Goal: Task Accomplishment & Management: Use online tool/utility

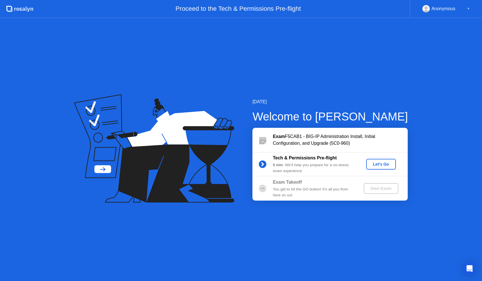
click at [375, 164] on div "Let's Go" at bounding box center [381, 164] width 25 height 5
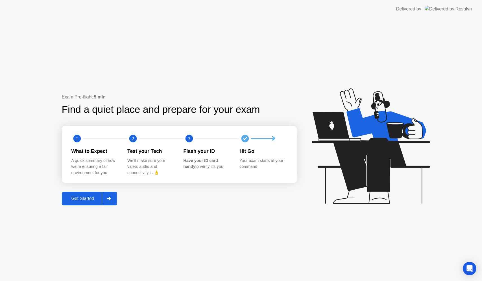
click at [85, 199] on div "Get Started" at bounding box center [83, 198] width 39 height 5
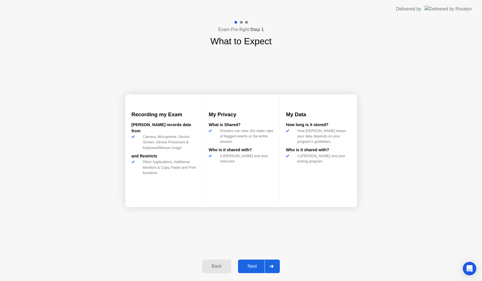
click at [254, 267] on div "Next" at bounding box center [252, 266] width 25 height 5
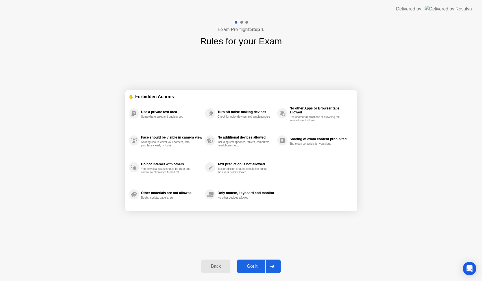
click at [252, 267] on div "Got it" at bounding box center [252, 266] width 27 height 5
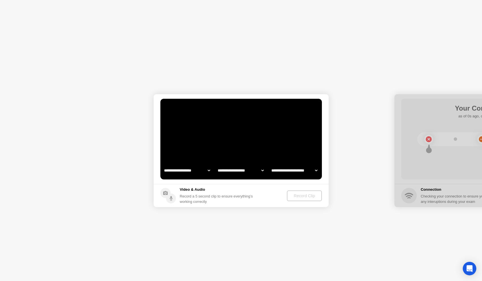
select select "**********"
select select "*******"
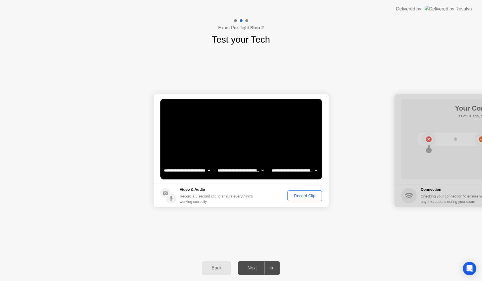
click at [252, 270] on div "Next" at bounding box center [252, 268] width 25 height 5
click at [303, 196] on div "Record Clip" at bounding box center [305, 196] width 30 height 5
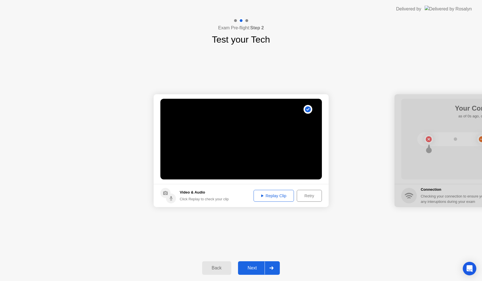
click at [287, 197] on div "Replay Clip" at bounding box center [274, 196] width 37 height 5
click at [252, 268] on div "Next" at bounding box center [252, 268] width 25 height 5
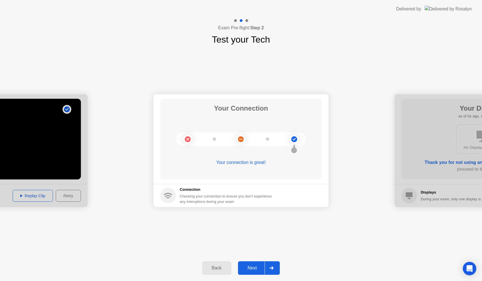
click at [256, 267] on div "Next" at bounding box center [252, 268] width 25 height 5
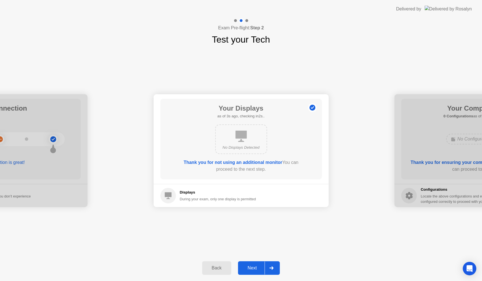
click at [255, 268] on div "Next" at bounding box center [252, 268] width 25 height 5
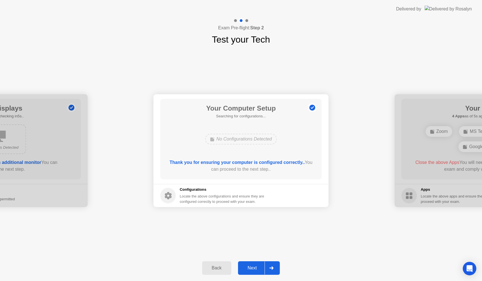
click at [254, 268] on div "Next" at bounding box center [252, 268] width 25 height 5
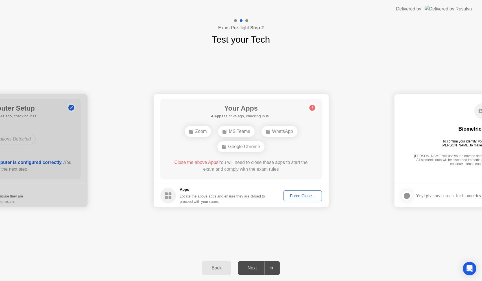
click at [291, 196] on div "Force Close..." at bounding box center [303, 196] width 34 height 5
click at [256, 192] on h5 "Apps" at bounding box center [223, 190] width 86 height 6
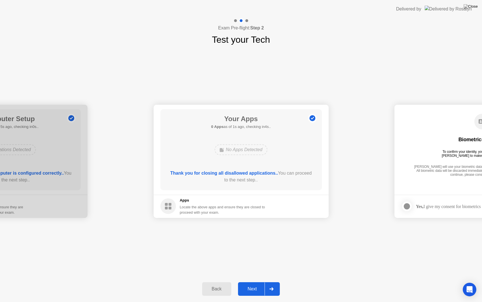
click at [256, 281] on div "Next" at bounding box center [252, 288] width 25 height 5
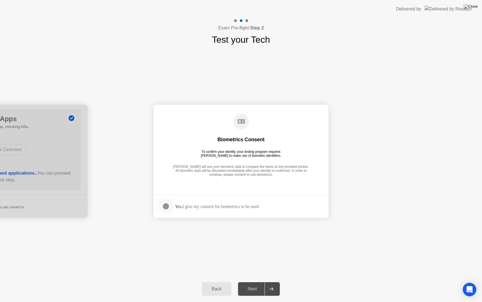
click at [168, 205] on div at bounding box center [166, 206] width 7 height 7
click at [257, 281] on div "Next" at bounding box center [252, 288] width 25 height 5
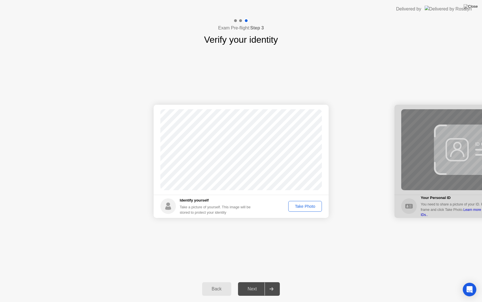
click at [301, 205] on div "Take Photo" at bounding box center [305, 206] width 29 height 5
click at [252, 281] on div "Next" at bounding box center [252, 288] width 25 height 5
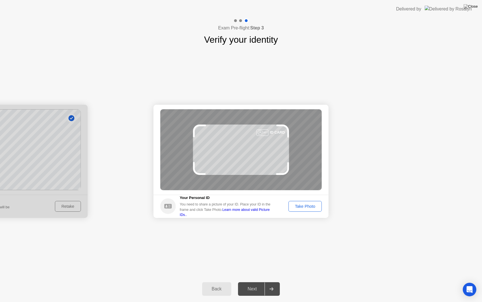
click at [306, 206] on div "Take Photo" at bounding box center [305, 206] width 29 height 5
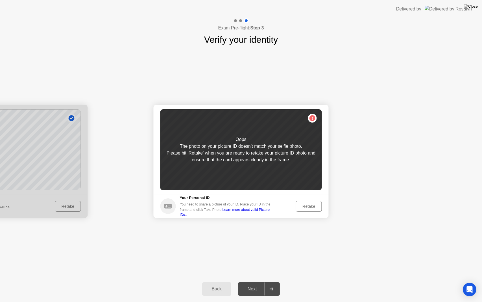
click at [303, 207] on div "Retake" at bounding box center [309, 206] width 22 height 5
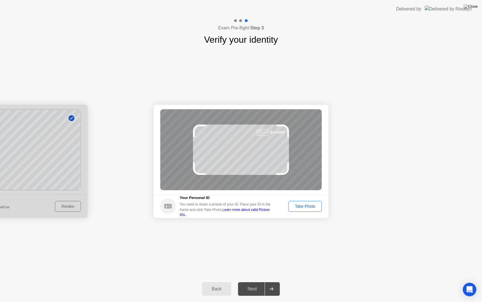
click at [305, 204] on div "Take Photo" at bounding box center [305, 206] width 29 height 5
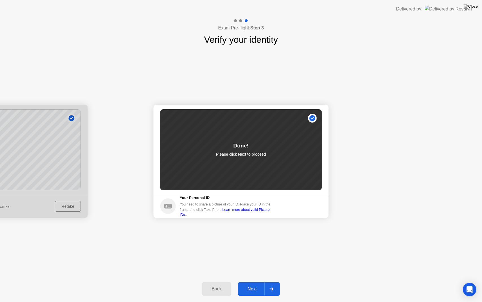
click at [255, 281] on div "Next" at bounding box center [252, 288] width 25 height 5
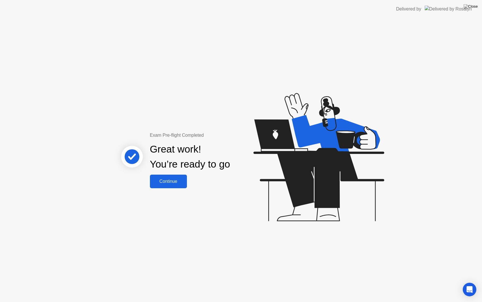
click at [176, 182] on div "Continue" at bounding box center [169, 181] width 34 height 5
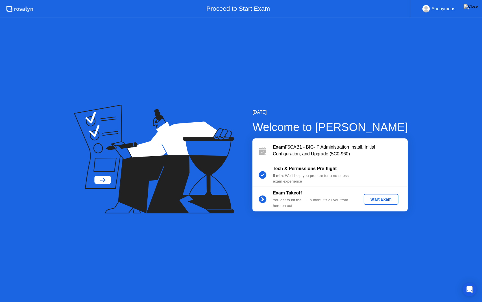
click at [375, 199] on div "Start Exam" at bounding box center [381, 199] width 30 height 5
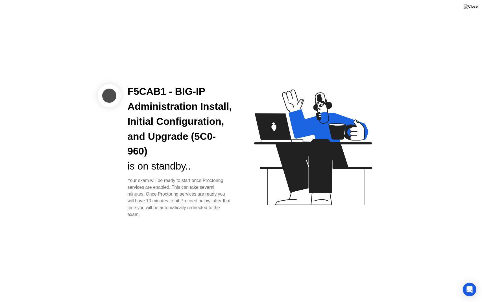
click at [242, 180] on icon at bounding box center [312, 149] width 146 height 145
click at [187, 138] on div "F5CAB1 - BIG-IP Administration Install, Initial Configuration, and Upgrade (5C0…" at bounding box center [180, 121] width 105 height 75
click at [248, 161] on icon at bounding box center [312, 149] width 146 height 145
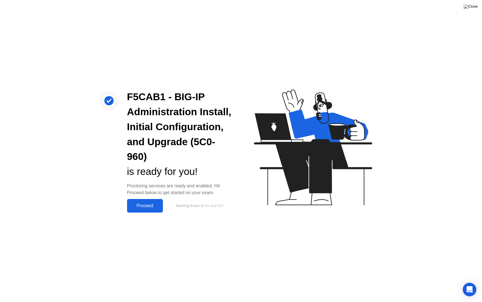
click at [147, 206] on div "Proceed" at bounding box center [145, 205] width 32 height 5
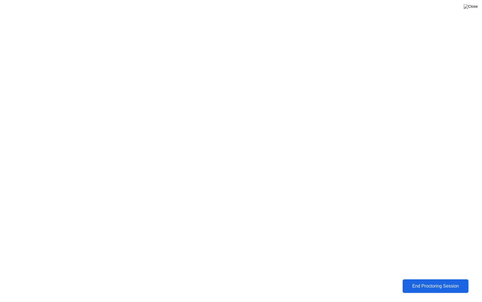
click at [432, 281] on div "End Proctoring Session" at bounding box center [436, 285] width 62 height 5
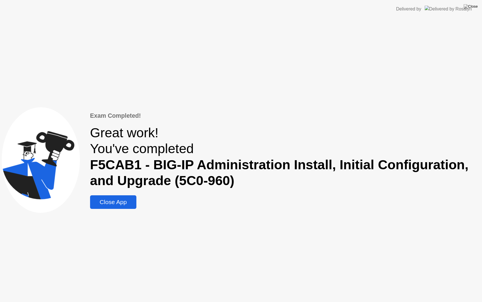
click at [119, 200] on div "Close App" at bounding box center [113, 201] width 43 height 7
